Goal: Obtain resource: Download file/media

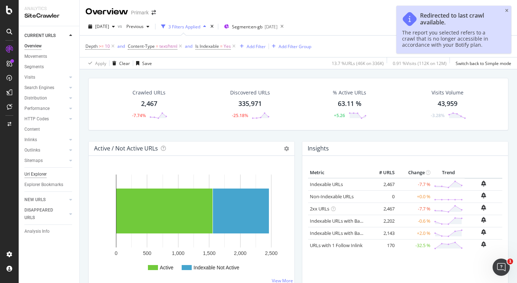
click at [37, 176] on div "Url Explorer" at bounding box center [35, 175] width 22 height 8
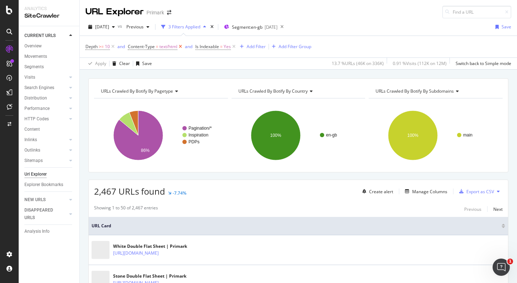
click at [181, 46] on icon at bounding box center [180, 46] width 6 height 7
click at [168, 45] on icon at bounding box center [166, 46] width 6 height 7
click at [112, 47] on icon at bounding box center [113, 46] width 6 height 7
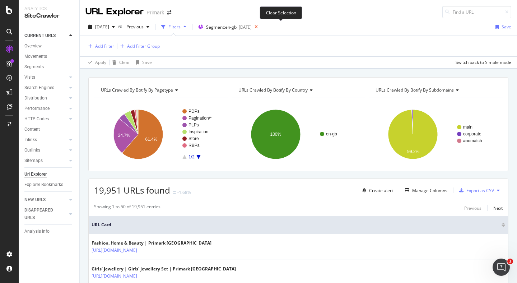
click at [261, 28] on icon at bounding box center [256, 27] width 9 height 10
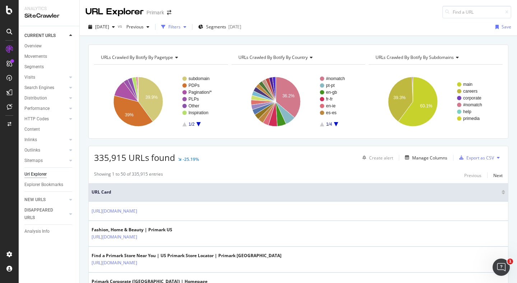
click at [181, 27] on div "Filters" at bounding box center [175, 27] width 12 height 6
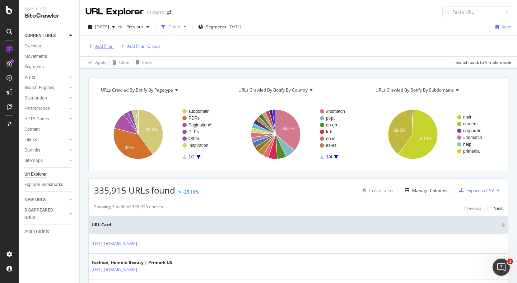
click at [103, 47] on div "Add Filter" at bounding box center [104, 46] width 19 height 6
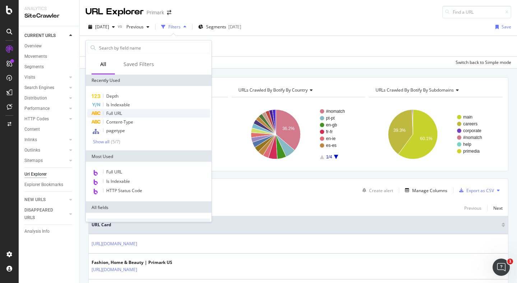
click at [112, 115] on span "Full URL" at bounding box center [114, 113] width 16 height 6
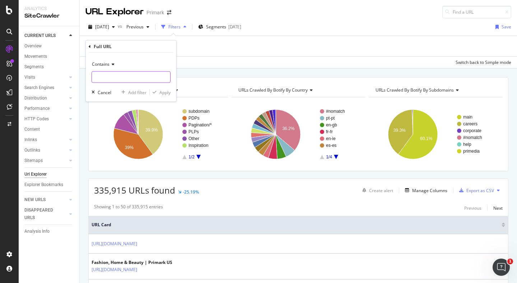
click at [117, 76] on input "text" at bounding box center [131, 76] width 78 height 11
type input "/p/"
click at [165, 92] on div "Apply" at bounding box center [165, 92] width 11 height 6
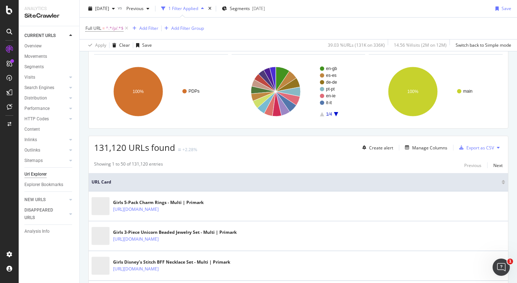
scroll to position [76, 0]
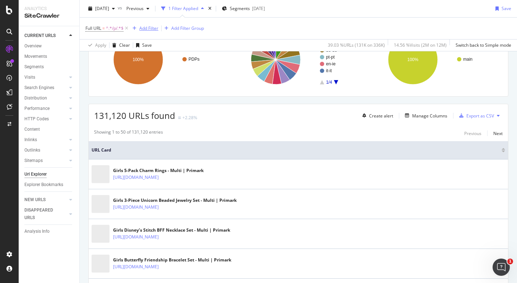
click at [153, 29] on div "Add Filter" at bounding box center [148, 28] width 19 height 6
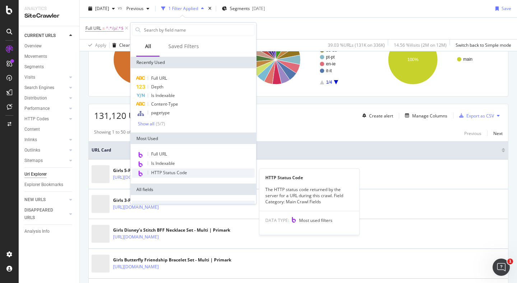
click at [169, 171] on span "HTTP Status Code" at bounding box center [169, 173] width 36 height 6
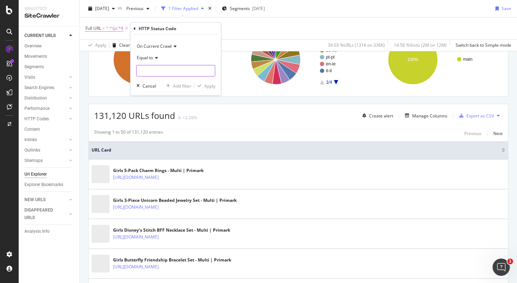
click at [157, 75] on input "number" at bounding box center [176, 70] width 79 height 11
type input "200"
click at [207, 86] on div "Apply" at bounding box center [209, 86] width 11 height 6
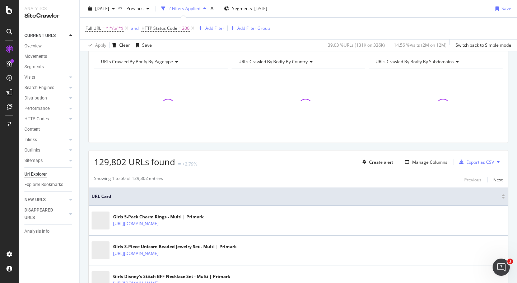
scroll to position [76, 0]
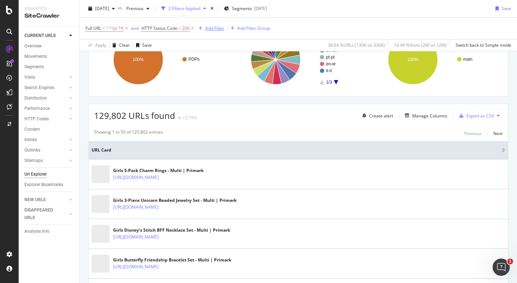
click at [214, 31] on div "Add Filter" at bounding box center [215, 28] width 19 height 6
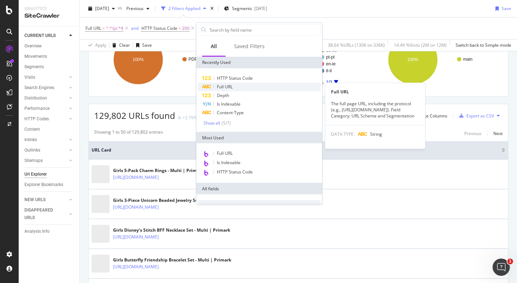
click at [227, 88] on span "Full URL" at bounding box center [225, 87] width 16 height 6
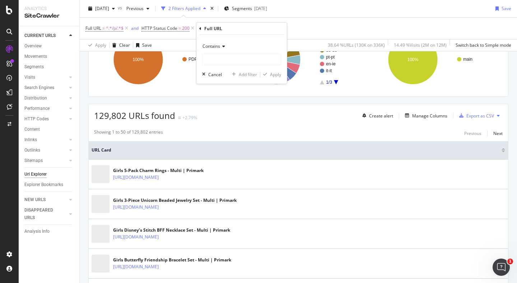
click at [216, 49] on span "Contains" at bounding box center [212, 46] width 18 height 6
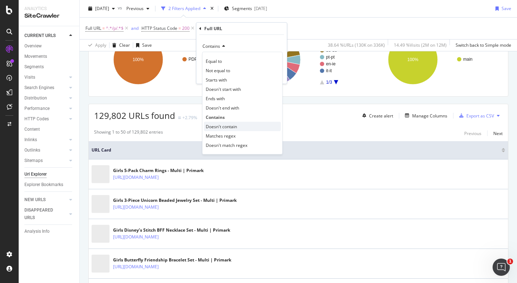
click at [221, 125] on span "Doesn't contain" at bounding box center [221, 127] width 31 height 6
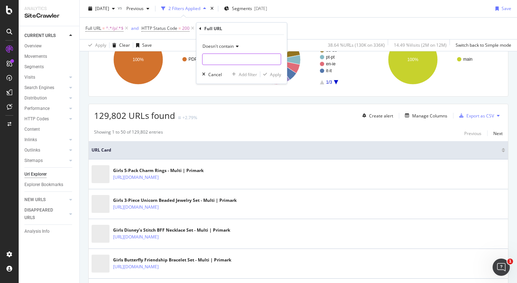
click at [238, 60] on input "text" at bounding box center [242, 59] width 78 height 11
type input "="
click at [277, 75] on div "Apply" at bounding box center [275, 74] width 11 height 6
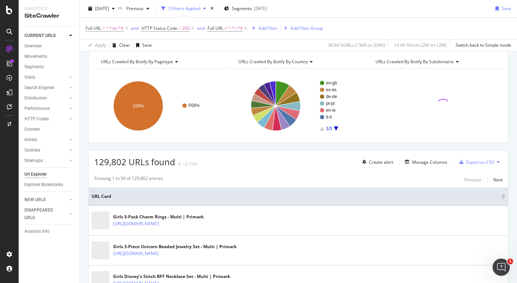
scroll to position [76, 0]
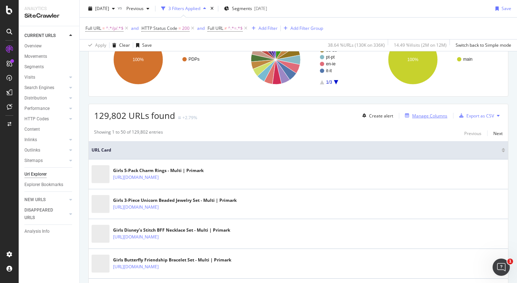
click at [434, 117] on div "Manage Columns" at bounding box center [429, 116] width 35 height 6
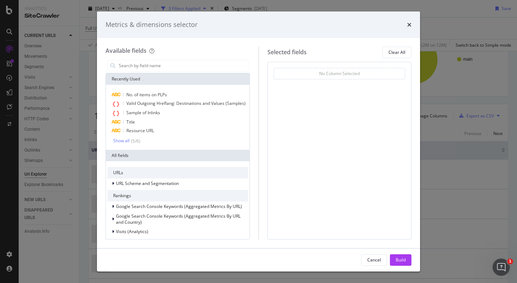
click at [202, 73] on div "Recently Used No. of items on PLPs Valid Outgoing Hreflang: Destinations and Va…" at bounding box center [178, 156] width 144 height 167
click at [181, 64] on input "modal" at bounding box center [183, 65] width 130 height 11
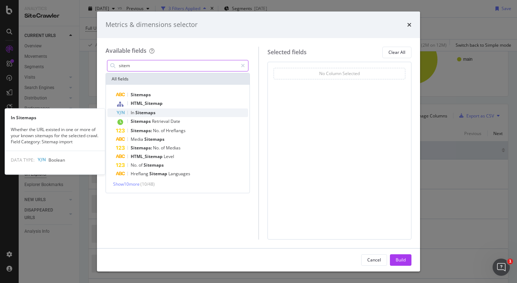
type input "sitem"
click at [147, 110] on span "Sitemaps" at bounding box center [145, 113] width 20 height 6
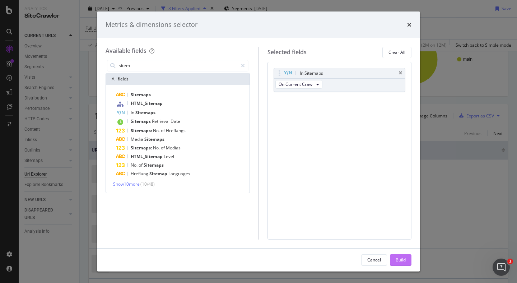
click at [399, 260] on div "Build" at bounding box center [401, 260] width 10 height 6
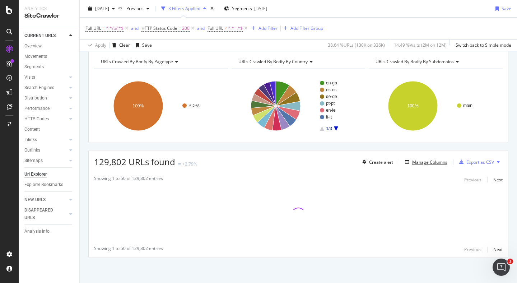
scroll to position [29, 0]
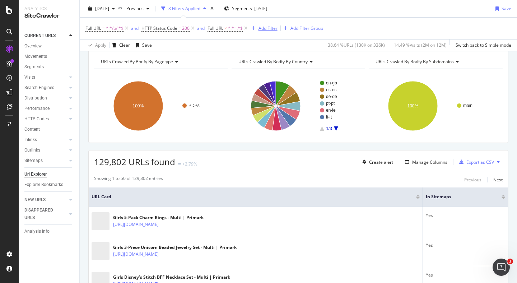
click at [271, 28] on div "Add Filter" at bounding box center [268, 28] width 19 height 6
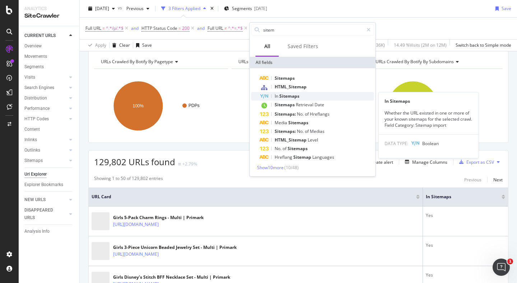
type input "sitem"
click at [297, 96] on span "Sitemaps" at bounding box center [290, 96] width 20 height 6
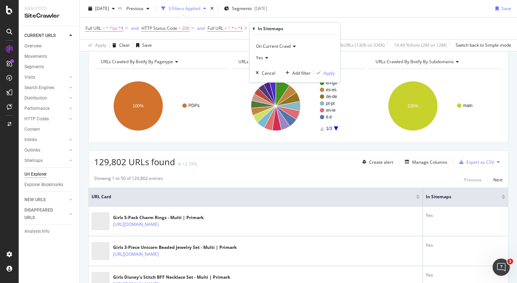
click at [265, 54] on div "Yes" at bounding box center [295, 57] width 79 height 11
click at [264, 83] on span "No" at bounding box center [262, 82] width 6 height 6
click at [326, 73] on div "Apply" at bounding box center [329, 73] width 11 height 6
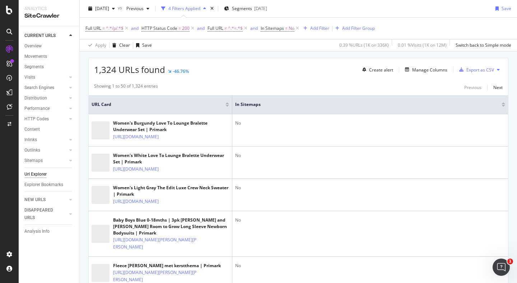
scroll to position [135, 0]
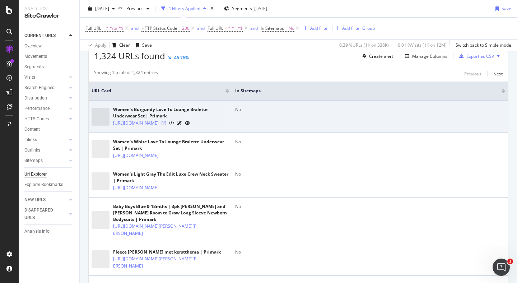
click at [166, 125] on icon at bounding box center [164, 123] width 4 height 4
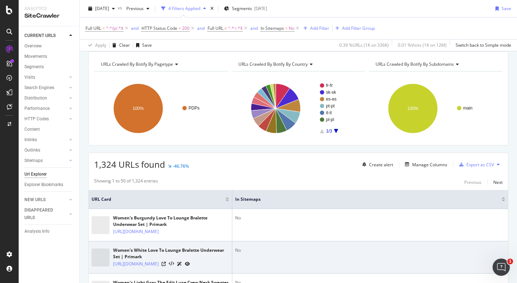
scroll to position [25, 0]
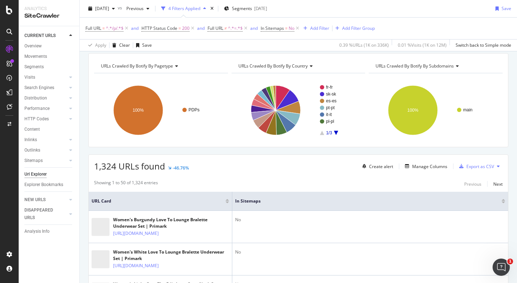
click at [498, 166] on icon at bounding box center [498, 166] width 3 height 4
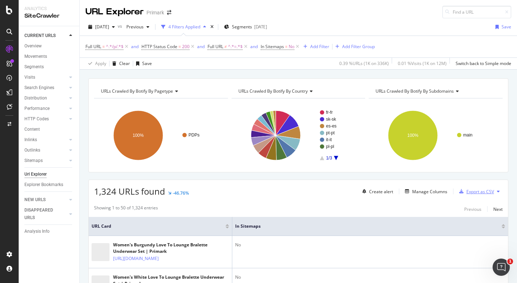
click at [463, 193] on icon "button" at bounding box center [462, 191] width 4 height 4
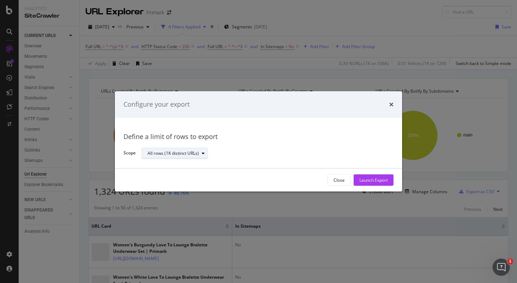
click at [202, 153] on icon "modal" at bounding box center [203, 153] width 3 height 4
click at [236, 151] on div "All rows (1K distinct URLs)" at bounding box center [265, 153] width 246 height 13
click at [369, 181] on div "Launch Export" at bounding box center [374, 180] width 28 height 6
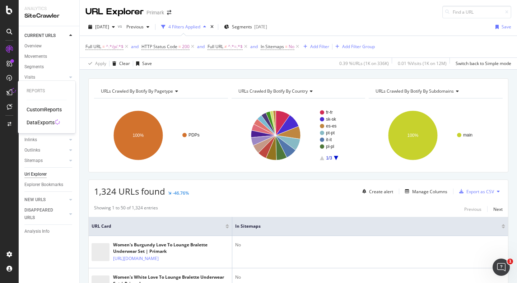
click at [48, 123] on div "DataExports" at bounding box center [41, 122] width 28 height 7
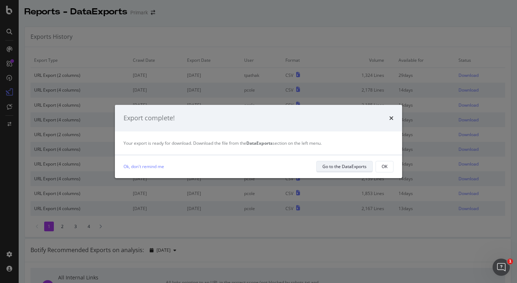
click at [336, 167] on div "Go to the DataExports" at bounding box center [345, 166] width 44 height 6
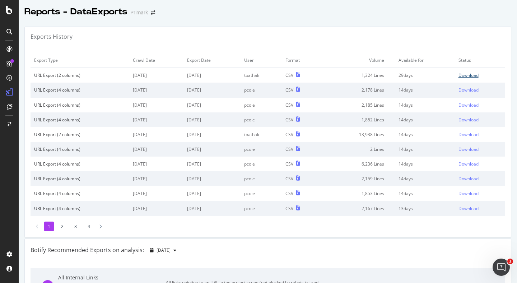
click at [469, 73] on div "Download" at bounding box center [469, 75] width 20 height 6
